Goal: Navigation & Orientation: Find specific page/section

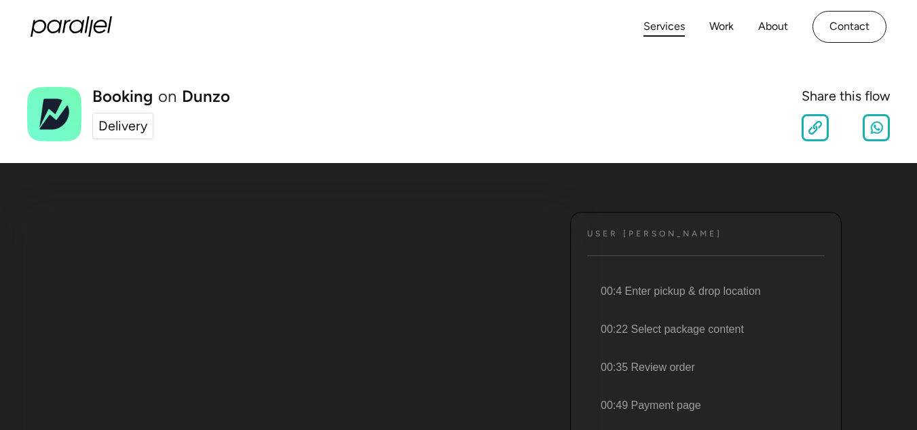
click at [662, 25] on link "Services" at bounding box center [664, 27] width 41 height 20
click at [123, 128] on div "Delivery" at bounding box center [122, 126] width 49 height 20
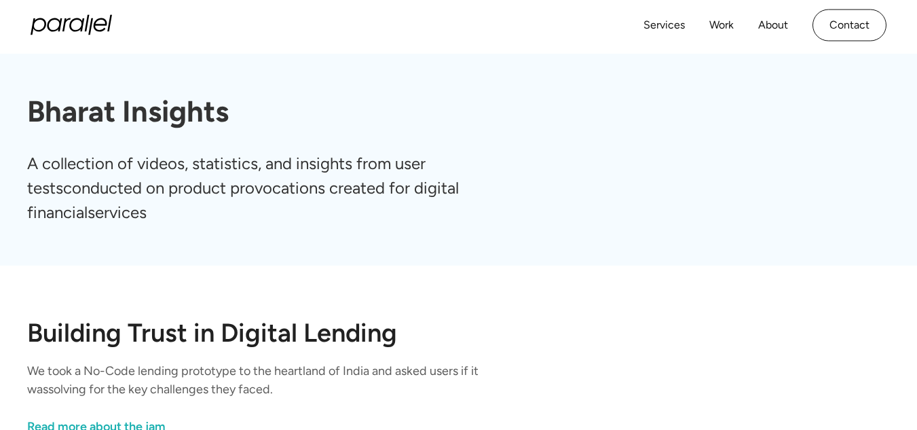
click at [669, 12] on div "Services Work About Careers Contact" at bounding box center [765, 26] width 243 height 32
click at [668, 22] on link "Services" at bounding box center [664, 27] width 41 height 20
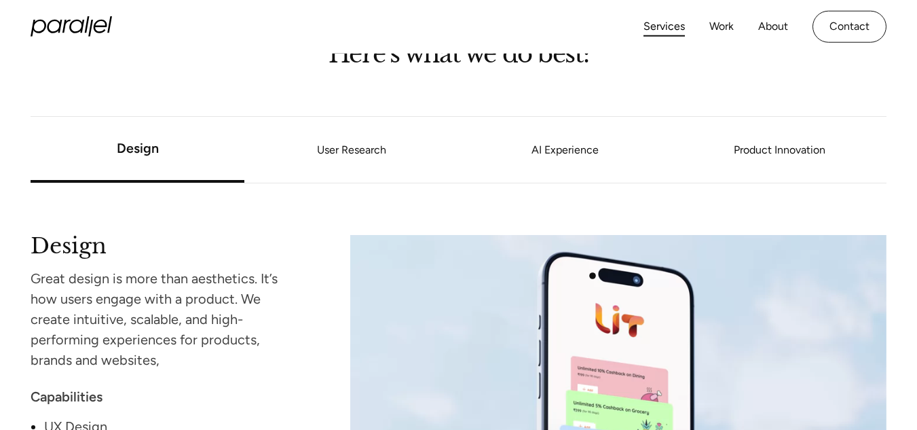
scroll to position [972, 0]
